Goal: Transaction & Acquisition: Purchase product/service

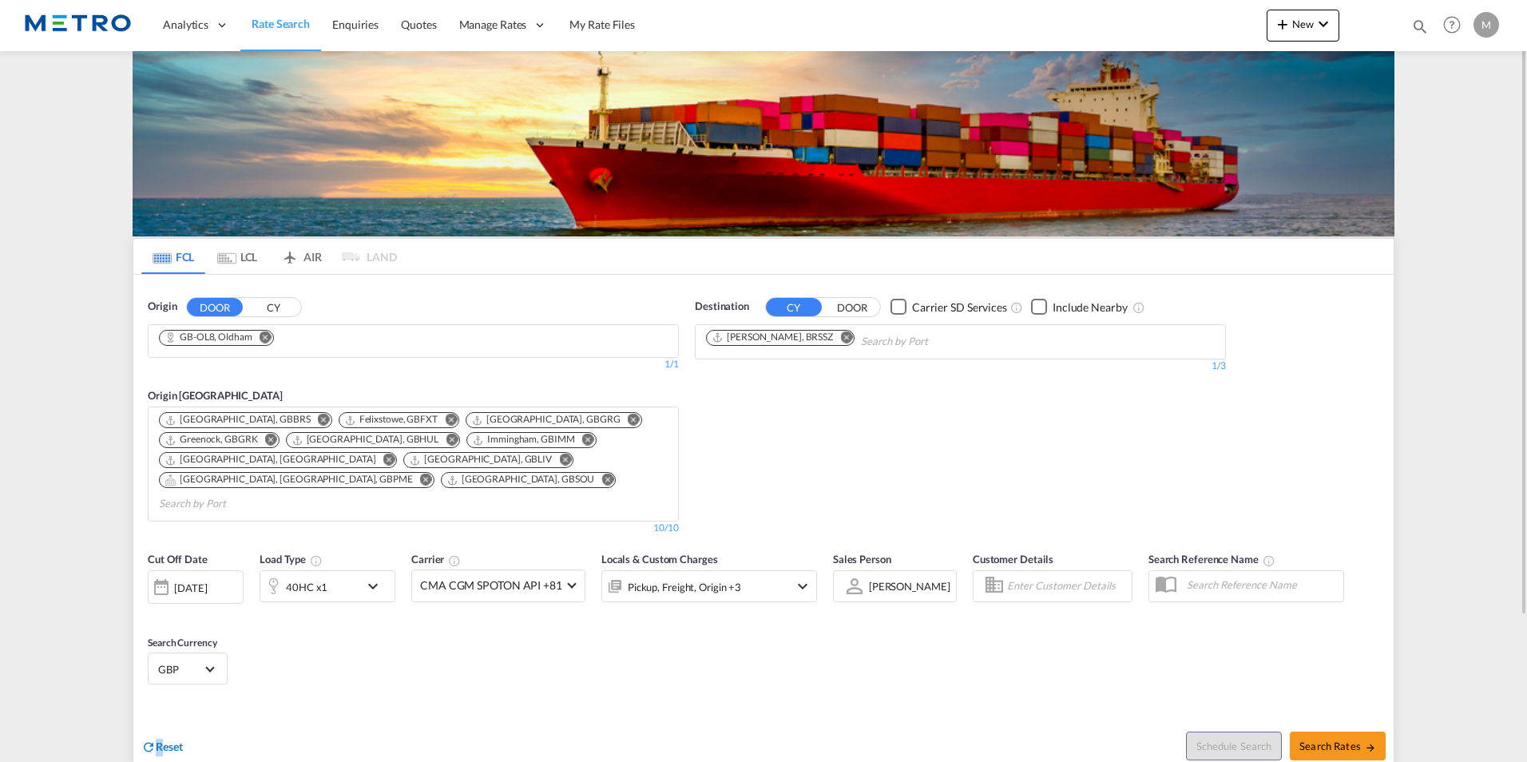
click at [160, 739] on span "Reset" at bounding box center [169, 746] width 27 height 14
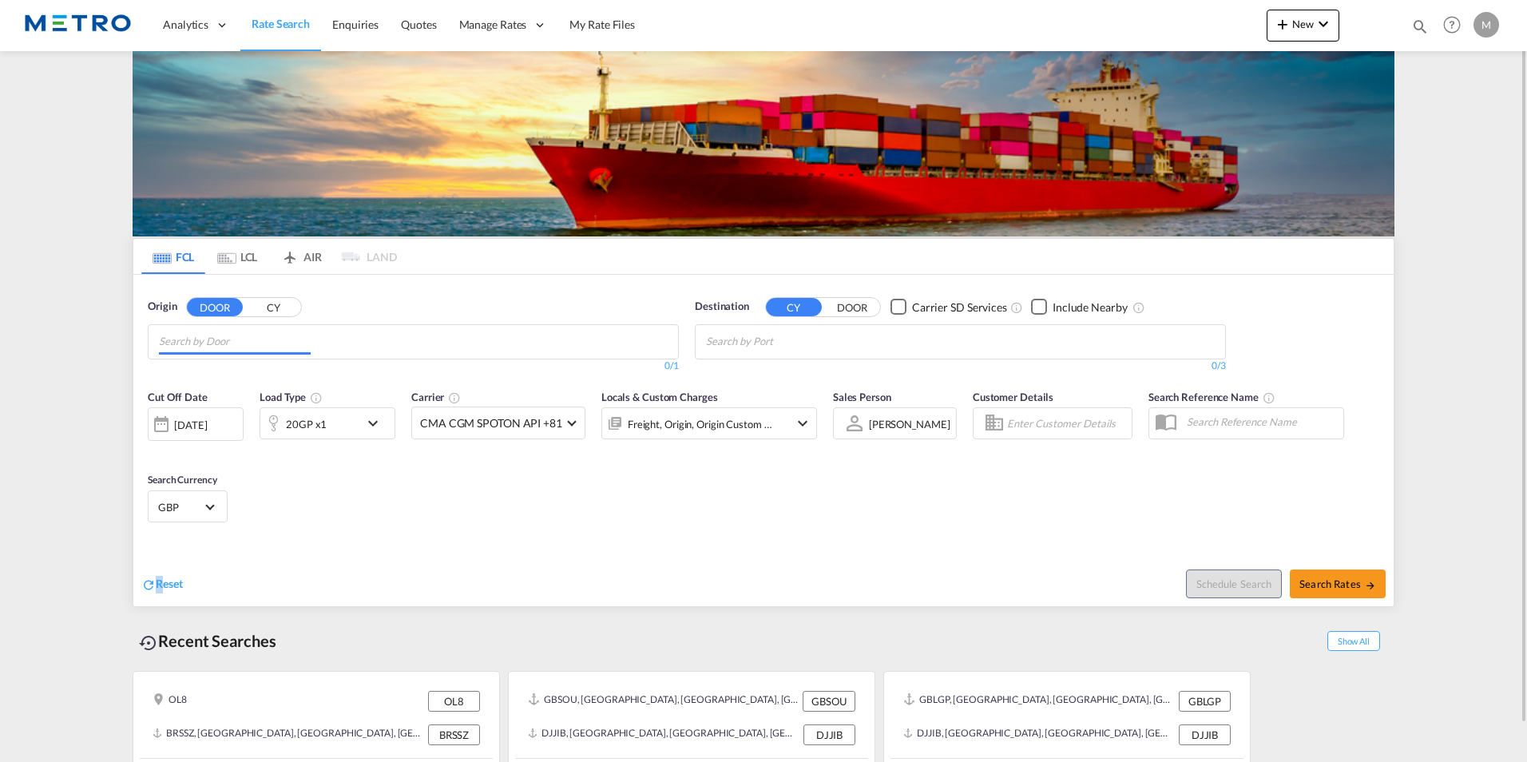
click at [260, 335] on input "Chips input." at bounding box center [235, 342] width 152 height 26
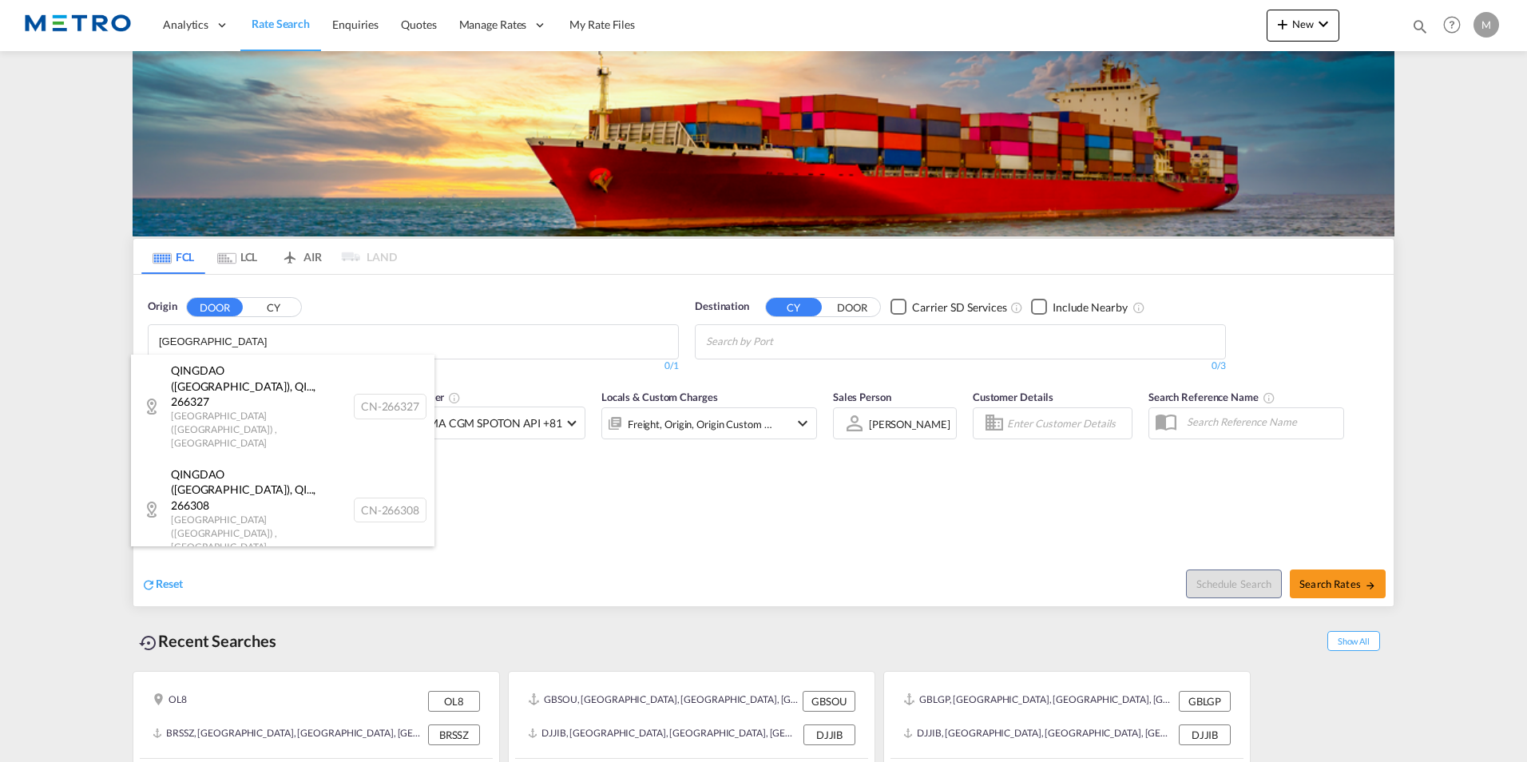
type input "[GEOGRAPHIC_DATA]"
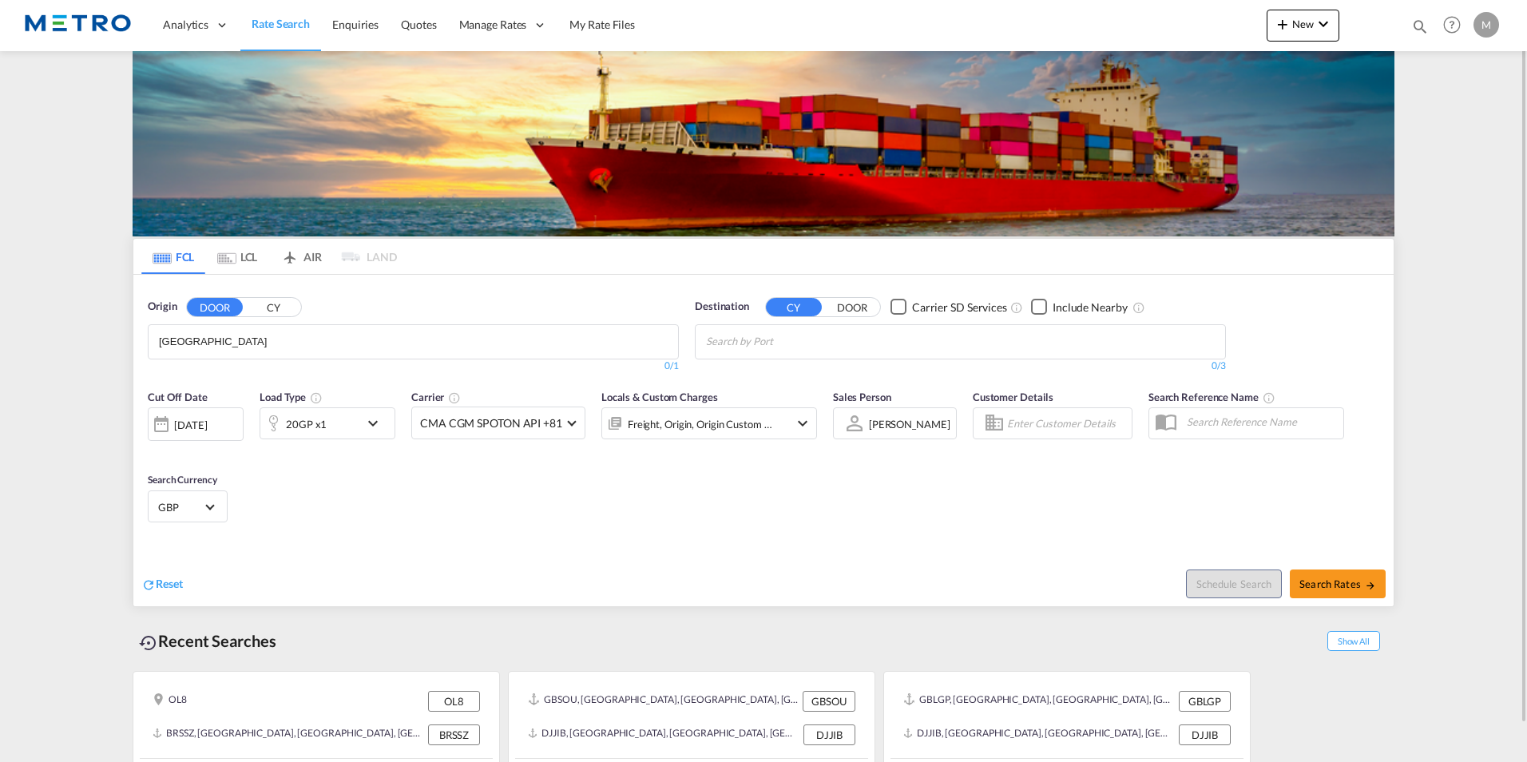
click at [245, 342] on body "Analytics Reports Dashboard Rate Search Enquiries Quotes" at bounding box center [763, 381] width 1527 height 762
click at [264, 334] on body "Analytics Reports Dashboard Rate Search Enquiries Quotes" at bounding box center [763, 381] width 1527 height 762
click at [265, 334] on input "[GEOGRAPHIC_DATA]" at bounding box center [235, 342] width 152 height 26
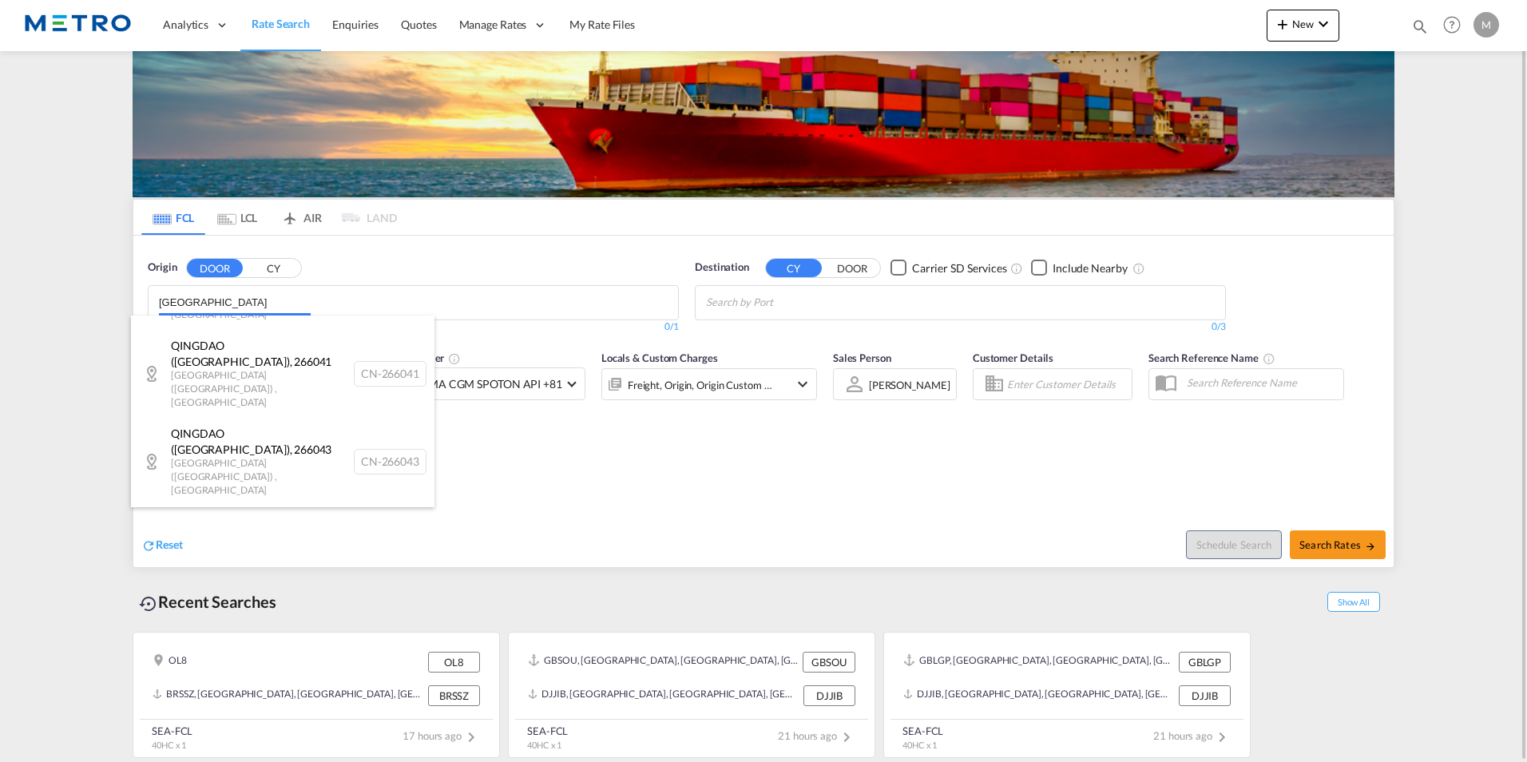
click at [255, 309] on body "Analytics Reports Dashboard Rate Search Enquiries Quotes" at bounding box center [763, 381] width 1527 height 762
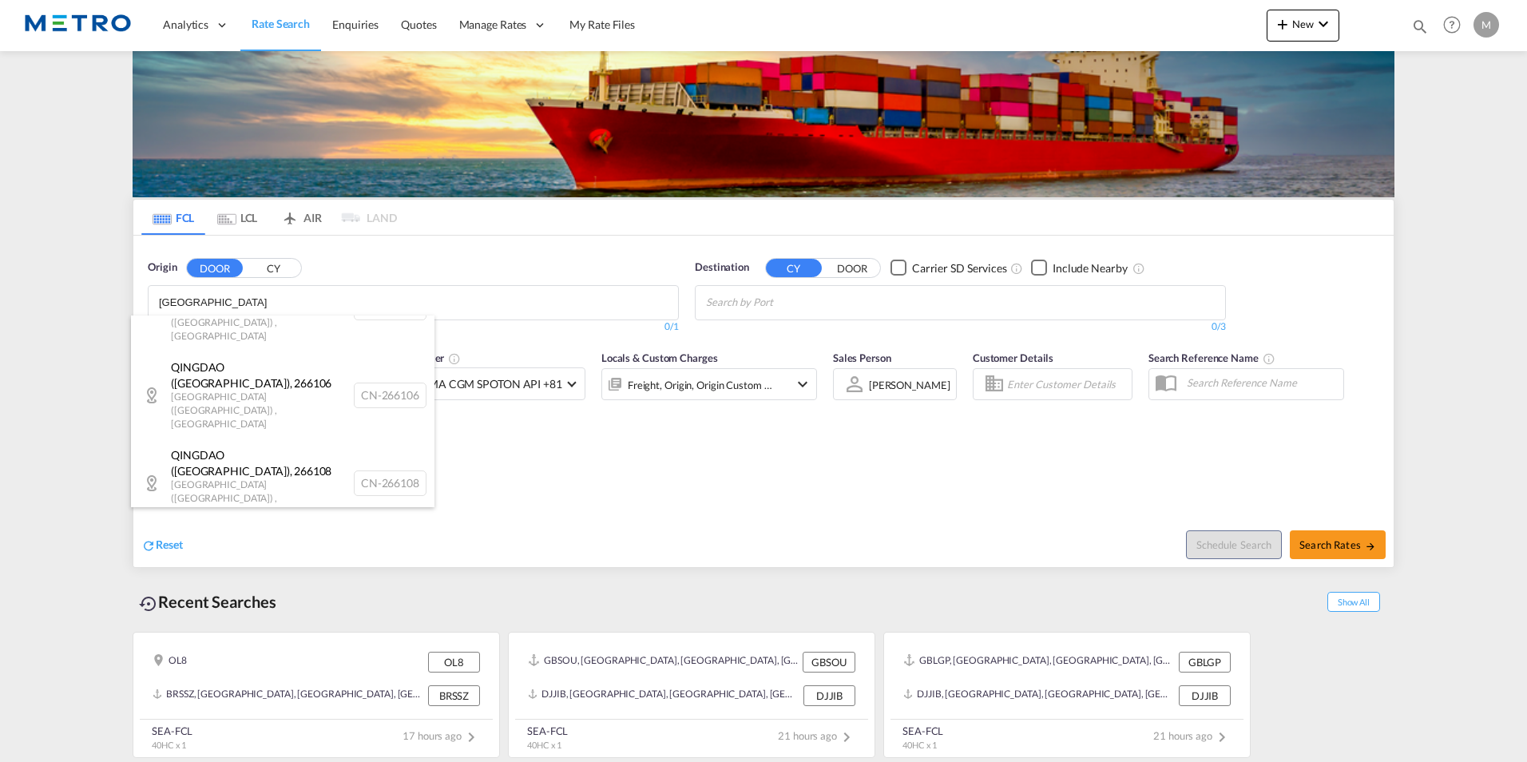
scroll to position [958, 0]
click at [272, 616] on div "[GEOGRAPHIC_DATA] ([GEOGRAPHIC_DATA]) , 266112 [GEOGRAPHIC_DATA] ([GEOGRAPHIC_D…" at bounding box center [282, 660] width 303 height 88
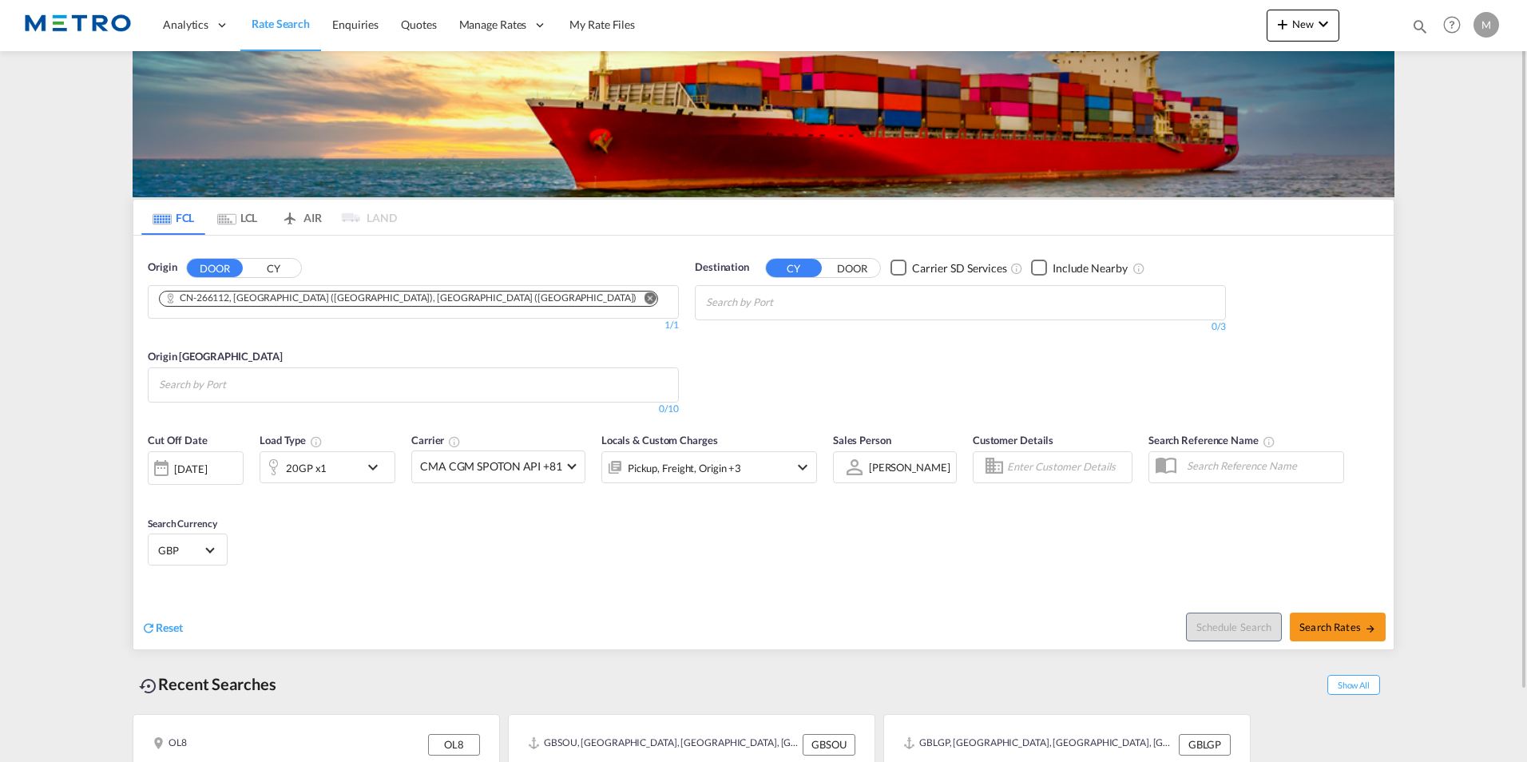
click at [757, 311] on input "Chips input." at bounding box center [782, 303] width 152 height 26
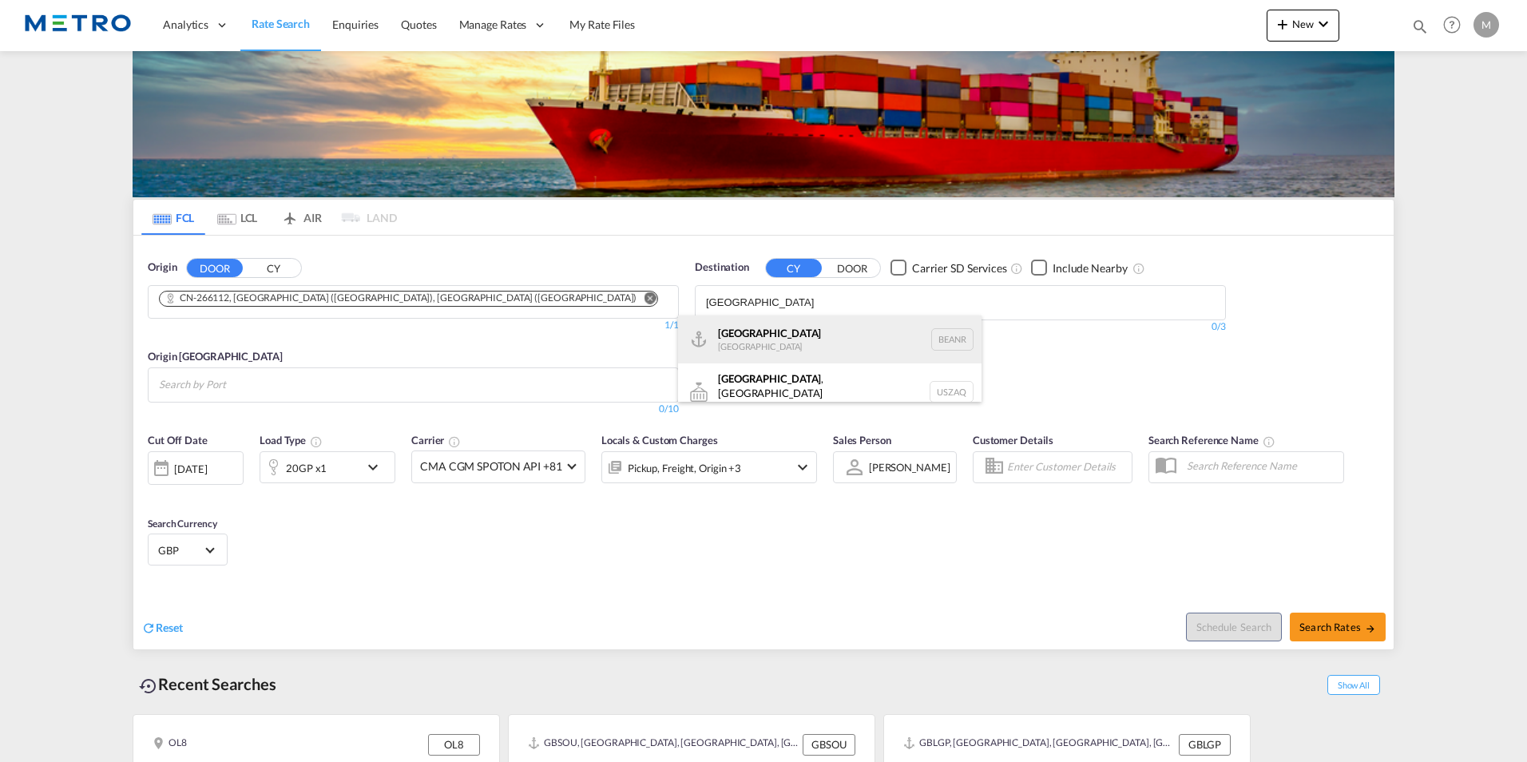
type input "[GEOGRAPHIC_DATA]"
click at [789, 341] on div "[GEOGRAPHIC_DATA] [GEOGRAPHIC_DATA] BEANR" at bounding box center [829, 339] width 303 height 48
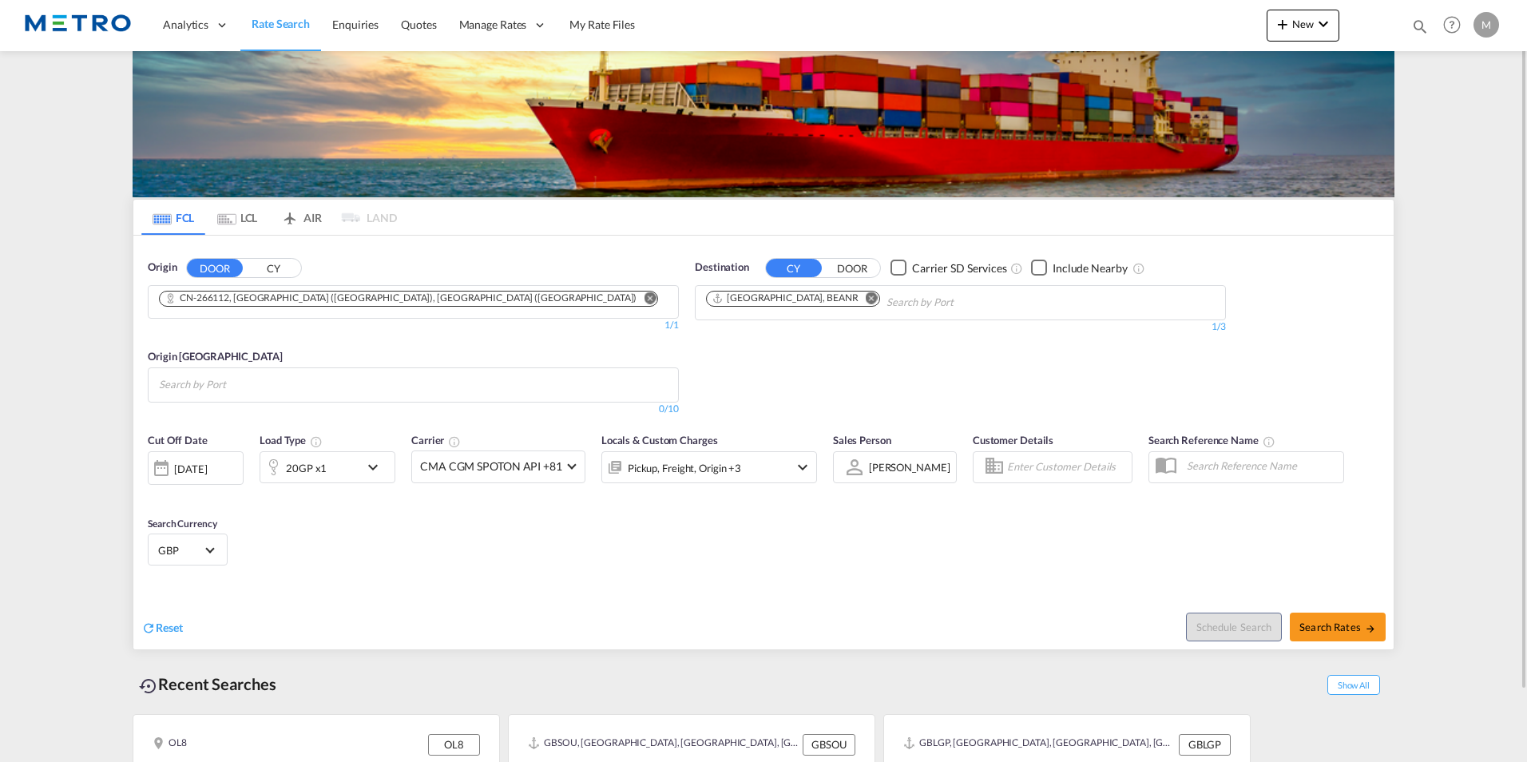
click at [330, 469] on div "20GP x1" at bounding box center [309, 467] width 99 height 32
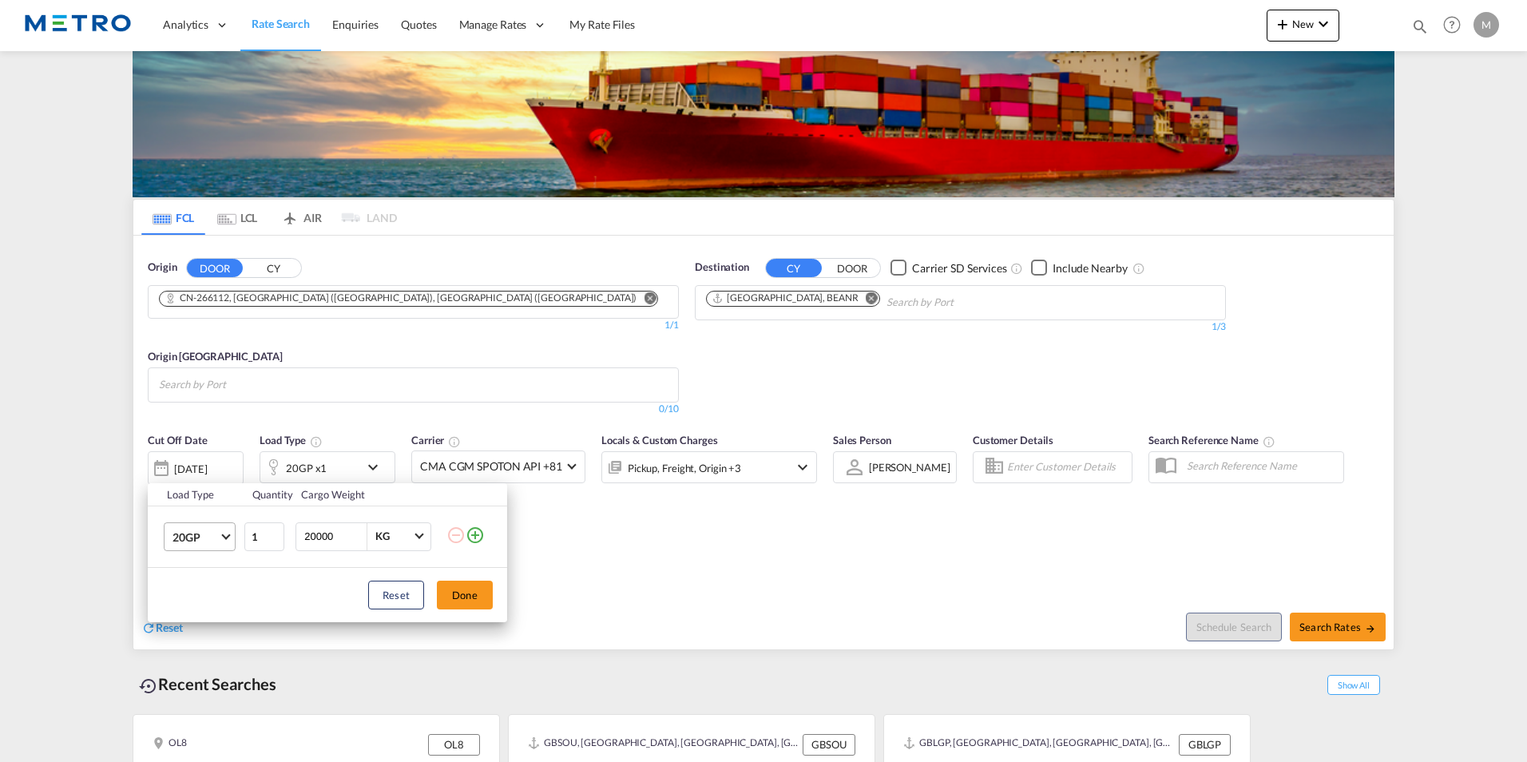
click at [213, 536] on span "20GP" at bounding box center [195, 537] width 46 height 16
click at [215, 608] on md-option "40HC" at bounding box center [214, 613] width 109 height 38
click at [462, 598] on button "Done" at bounding box center [465, 595] width 56 height 29
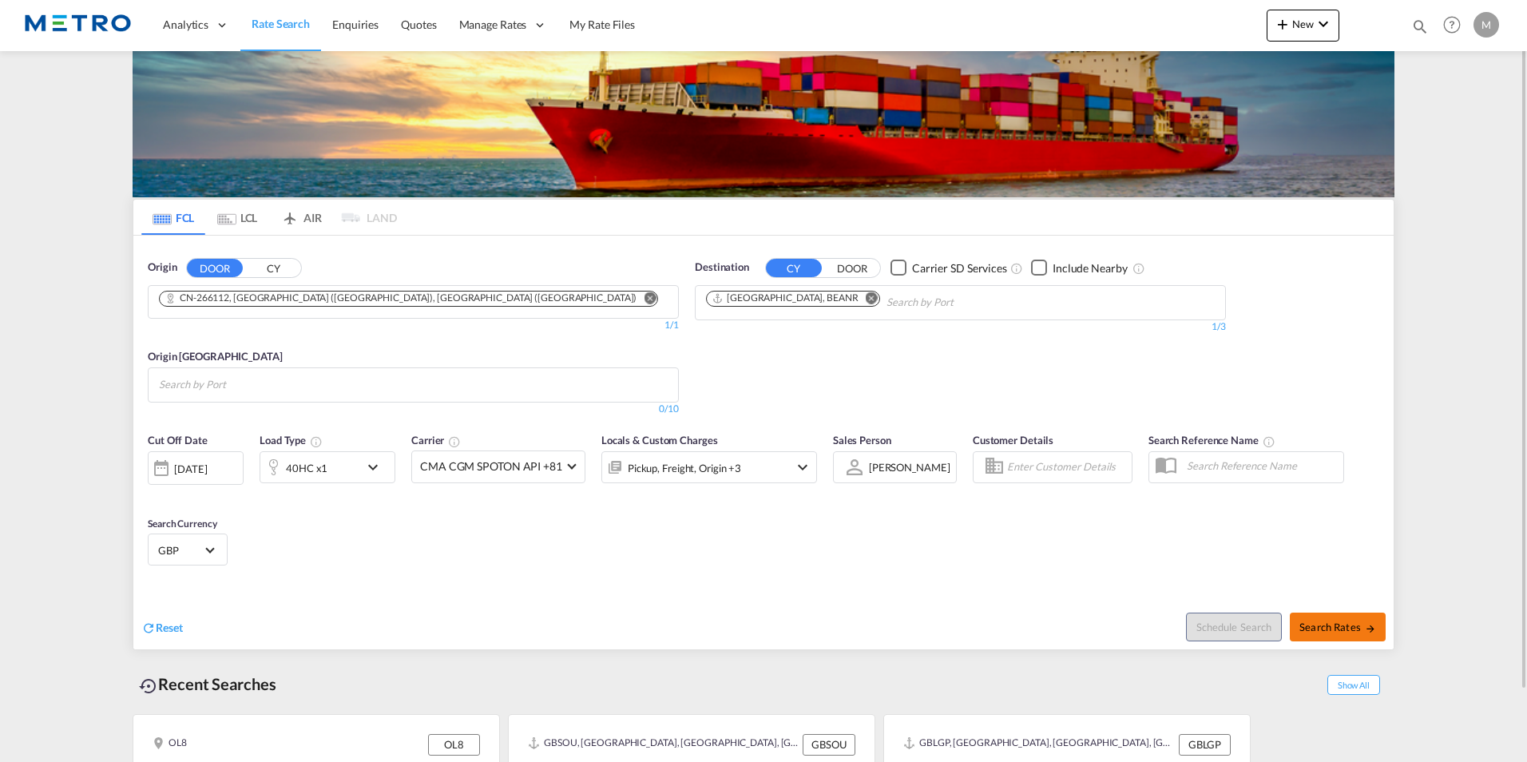
click at [1320, 628] on span "Search Rates" at bounding box center [1337, 626] width 77 height 13
type input "266112 to BEANR / [DATE]"
click at [364, 383] on md-chips at bounding box center [413, 385] width 529 height 34
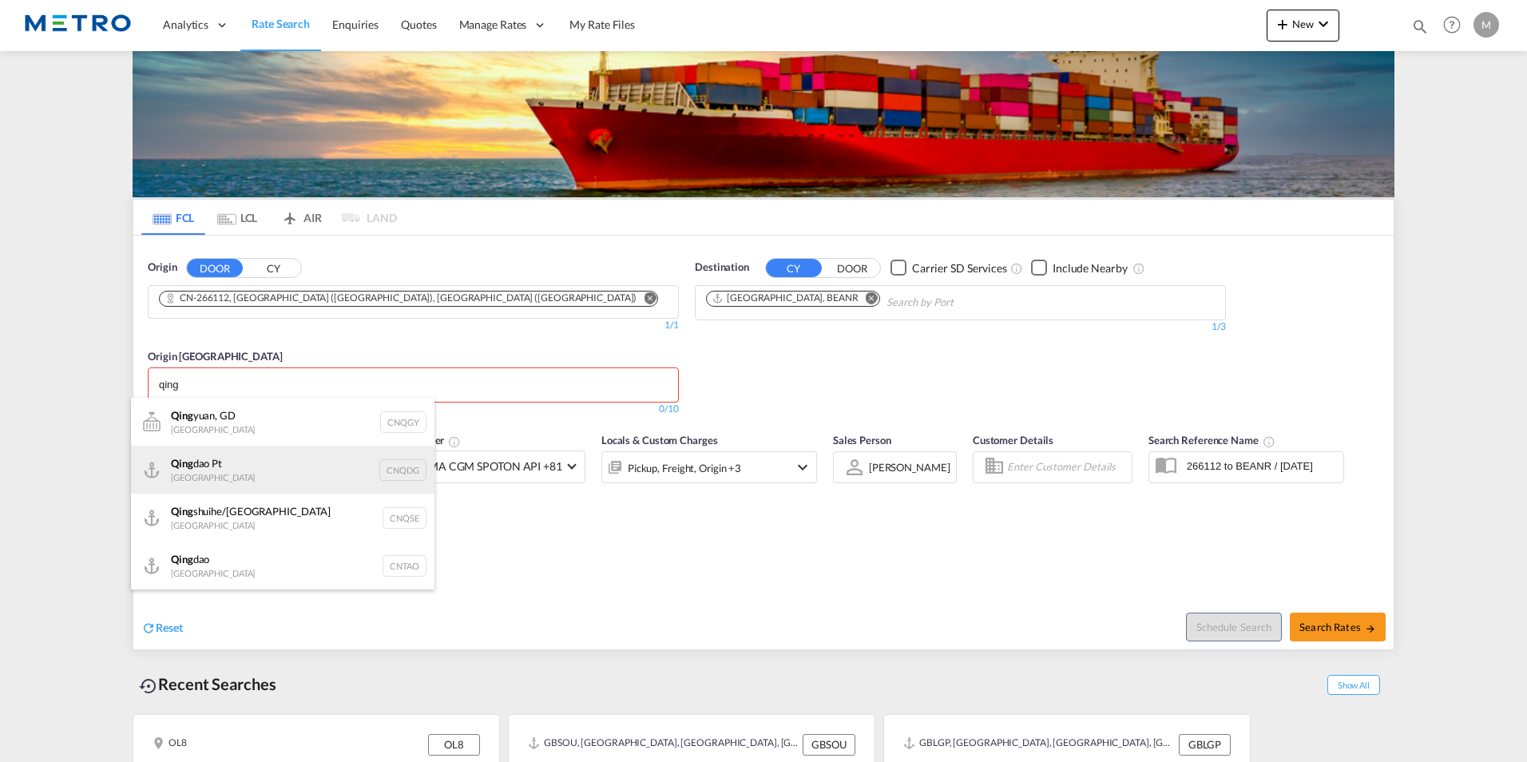
type input "qing"
click at [228, 477] on div "[PERSON_NAME] Pt China CNQDG" at bounding box center [282, 470] width 303 height 48
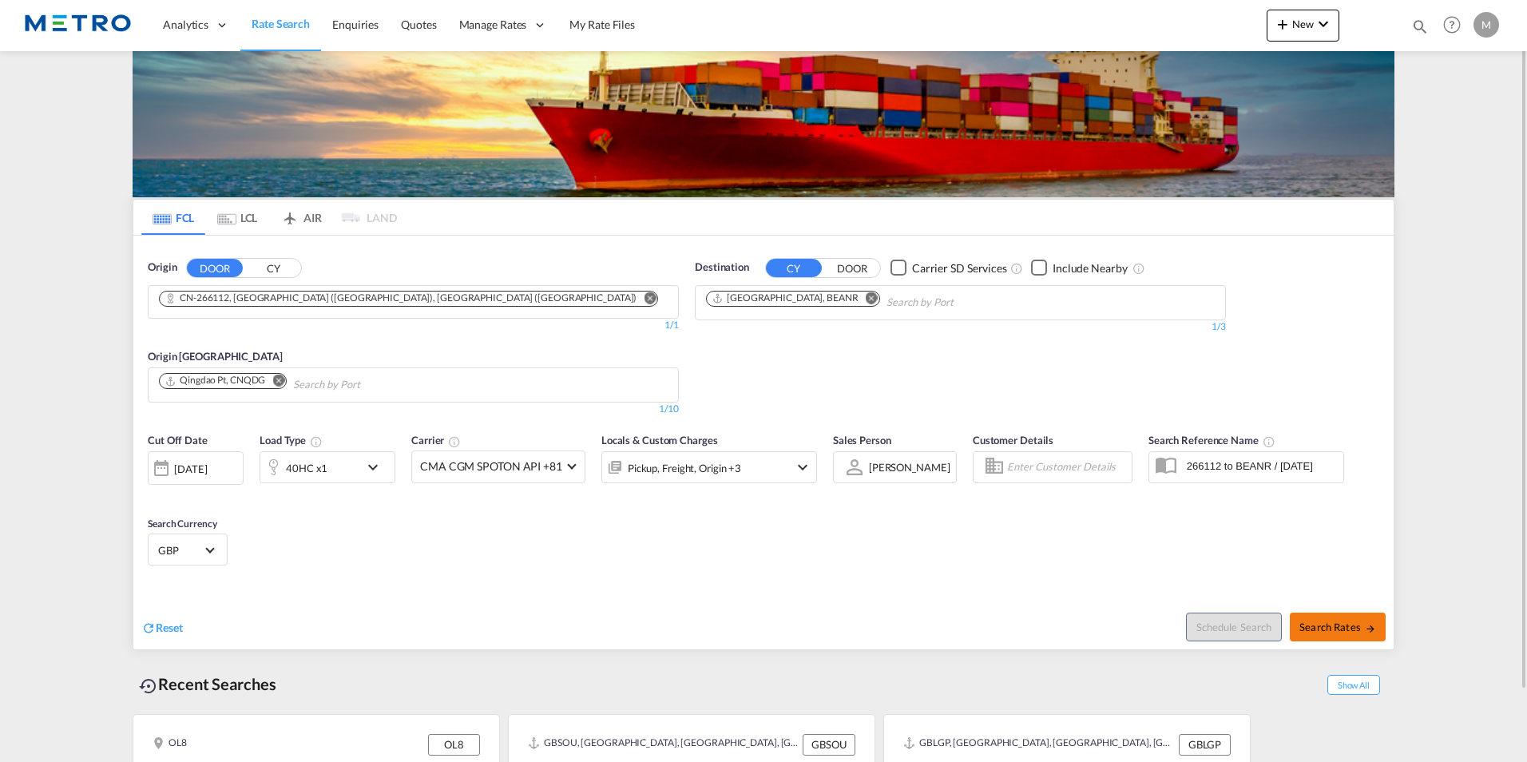
click at [1336, 632] on span "Search Rates" at bounding box center [1337, 626] width 77 height 13
